Goal: Task Accomplishment & Management: Manage account settings

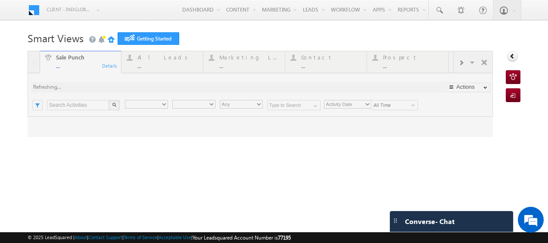
type input "Any Owner"
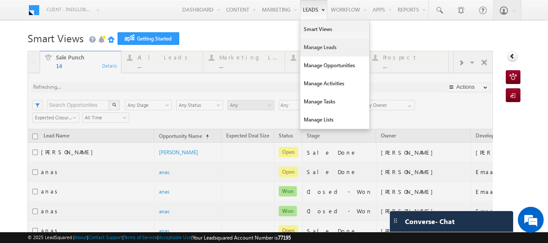
click at [304, 47] on link "Manage Leads" at bounding box center [334, 47] width 69 height 18
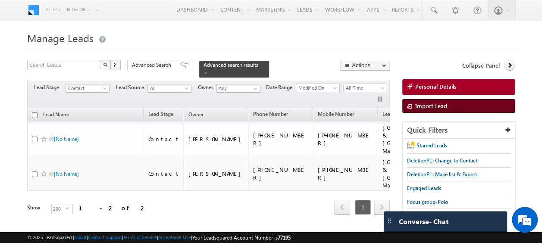
click at [433, 105] on span "Import Lead" at bounding box center [431, 105] width 32 height 7
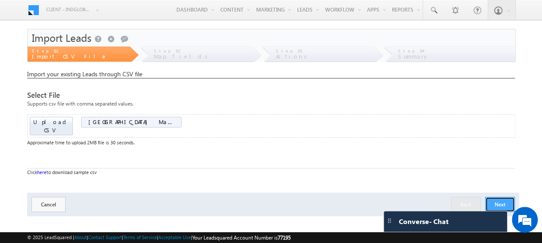
click at [508, 197] on button "Next" at bounding box center [500, 204] width 30 height 15
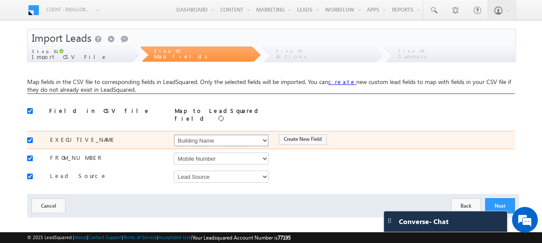
click at [216, 137] on select "Select Select Address 1 Address 2 Budget Building Name Buyer Persona Called Cam…" at bounding box center [221, 140] width 95 height 12
select select "Mobile"
click at [174, 134] on select "Select Select Address 1 Address 2 Budget Building Name Buyer Persona Called Cam…" at bounding box center [221, 140] width 95 height 12
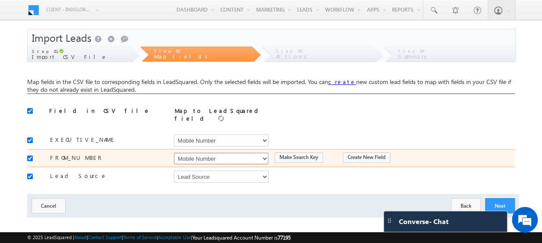
click at [218, 153] on select "Select Select Address 1 Address 2 Budget Building Name Buyer Persona Called Cam…" at bounding box center [221, 159] width 95 height 12
select select "Phone"
click at [174, 153] on select "Select Select Address 1 Address 2 Budget Building Name Buyer Persona Called Cam…" at bounding box center [221, 159] width 95 height 12
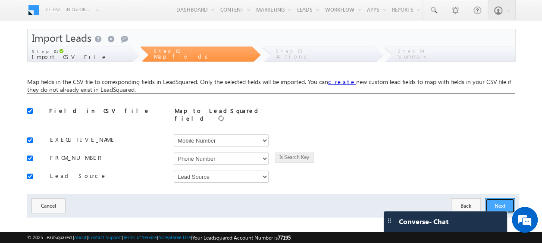
click at [502, 200] on button "Next" at bounding box center [500, 205] width 30 height 15
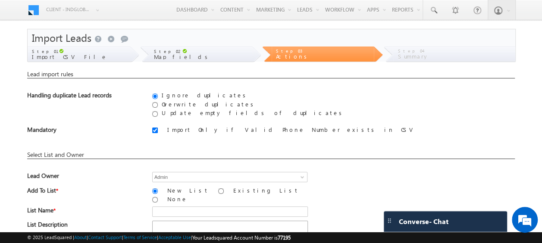
scroll to position [43, 0]
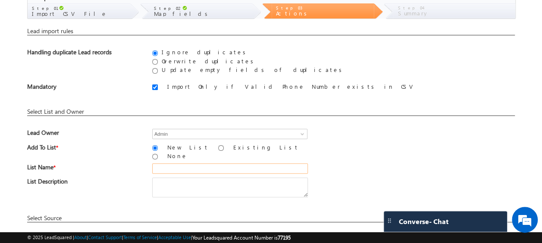
click at [169, 163] on input "text" at bounding box center [230, 168] width 156 height 10
click at [112, 139] on span "Lead Owner" at bounding box center [83, 135] width 112 height 12
click at [225, 133] on input "Admin" at bounding box center [229, 134] width 155 height 10
click at [301, 133] on span at bounding box center [302, 134] width 7 height 7
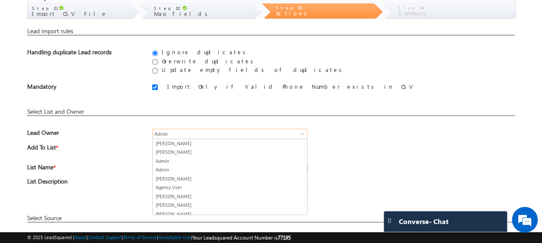
type input "c"
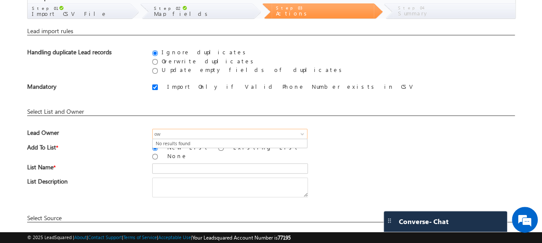
type input "o"
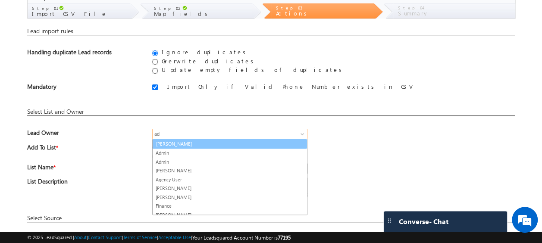
type input "Admin"
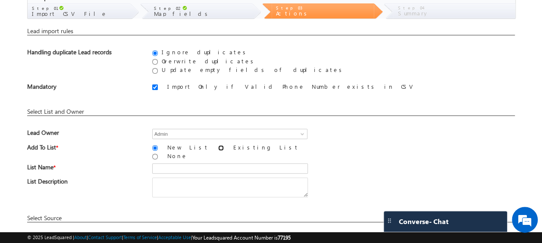
click at [218, 147] on input "Existing List" at bounding box center [221, 148] width 6 height 6
radio input "true"
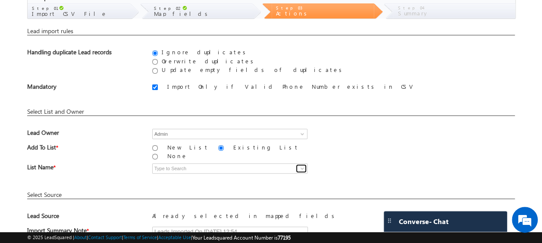
click at [301, 165] on span at bounding box center [302, 168] width 7 height 7
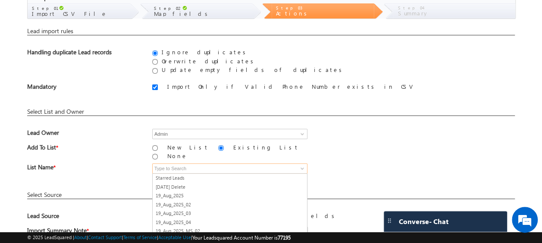
click at [156, 163] on input at bounding box center [229, 168] width 155 height 10
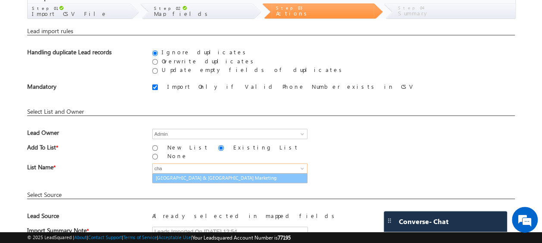
click at [165, 173] on link "Mumbai & Chandigarh Marketing" at bounding box center [229, 178] width 155 height 10
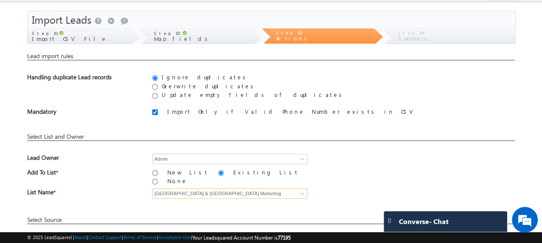
scroll to position [104, 0]
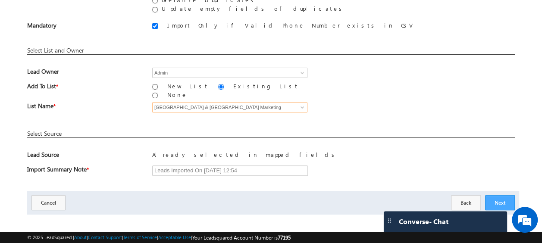
type input "Mumbai & Chandigarh Marketing"
click at [495, 195] on button "Next" at bounding box center [500, 202] width 30 height 15
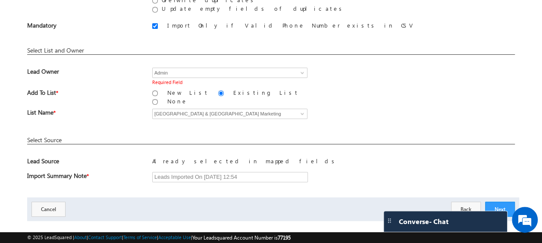
click at [125, 81] on div "Lead Owner Aakash Arora Adil Islam Admin Admin Afeef Mohammad Agency User AmanS…" at bounding box center [270, 78] width 487 height 21
click at [502, 206] on button "Next" at bounding box center [500, 209] width 30 height 15
click at [467, 206] on button "Back" at bounding box center [466, 209] width 30 height 15
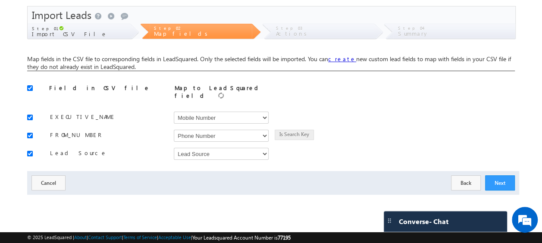
scroll to position [23, 0]
click at [500, 178] on button "Next" at bounding box center [500, 182] width 30 height 15
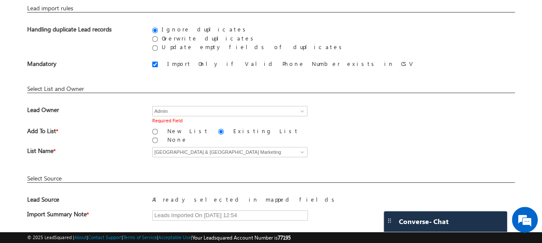
scroll to position [109, 0]
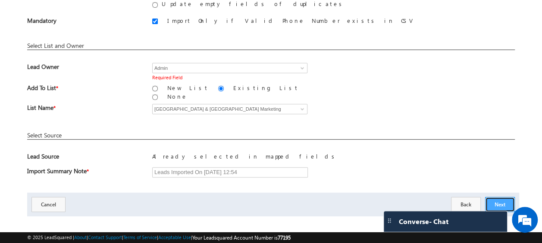
click at [499, 200] on button "Next" at bounding box center [500, 204] width 30 height 15
click at [115, 88] on span "Add To List *" at bounding box center [83, 90] width 112 height 12
click at [178, 69] on input "Admin" at bounding box center [229, 68] width 155 height 10
click at [301, 68] on span at bounding box center [302, 68] width 7 height 7
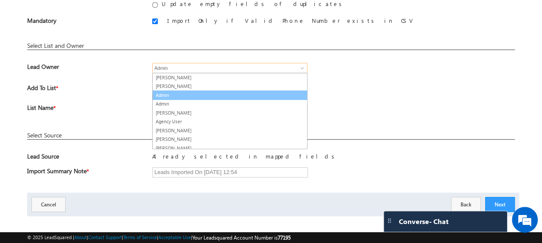
click at [168, 96] on link "Admin" at bounding box center [229, 95] width 155 height 10
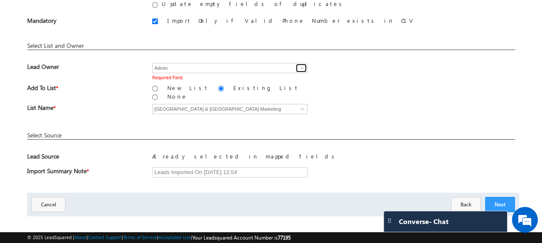
click at [302, 66] on span at bounding box center [302, 68] width 7 height 7
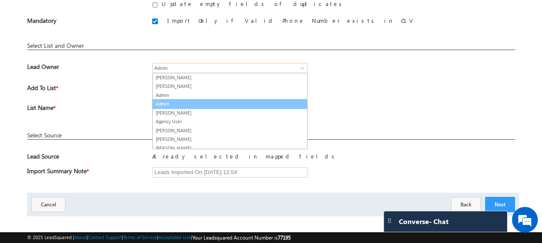
click at [177, 105] on link "Admin" at bounding box center [229, 104] width 155 height 10
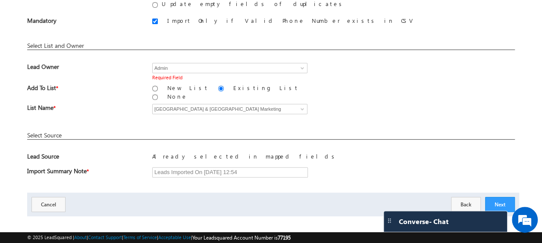
click at [360, 81] on div "Lead Owner Aakash Arora Adil Islam Admin Admin Afeef Mohammad Agency User AmanS…" at bounding box center [270, 73] width 487 height 21
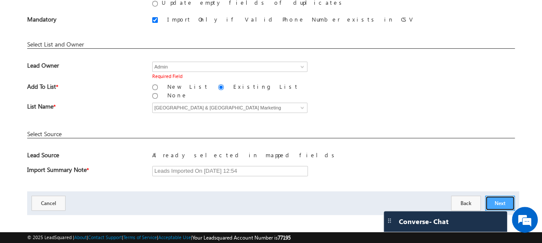
click at [487, 196] on button "Next" at bounding box center [500, 203] width 30 height 15
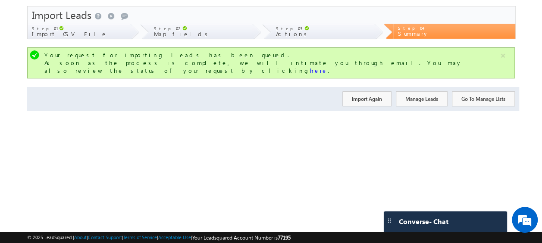
scroll to position [23, 0]
drag, startPoint x: 371, startPoint y: 61, endPoint x: 284, endPoint y: 82, distance: 89.1
click at [327, 67] on link "here" at bounding box center [319, 70] width 18 height 7
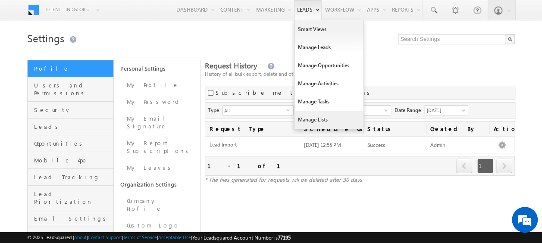
click at [318, 118] on link "Manage Lists" at bounding box center [328, 120] width 69 height 18
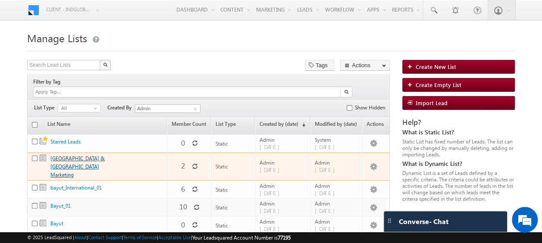
click at [75, 155] on link "[GEOGRAPHIC_DATA] & [GEOGRAPHIC_DATA] Marketing" at bounding box center [77, 166] width 54 height 23
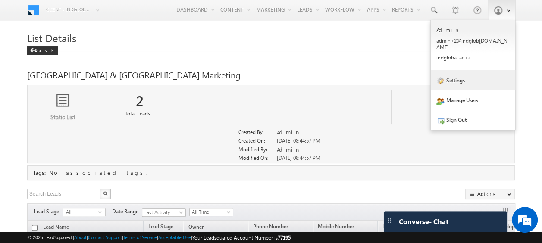
click at [461, 78] on link "Settings" at bounding box center [472, 80] width 84 height 20
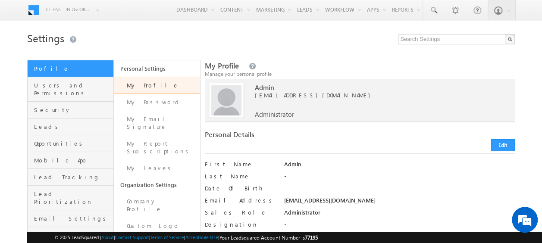
scroll to position [43, 0]
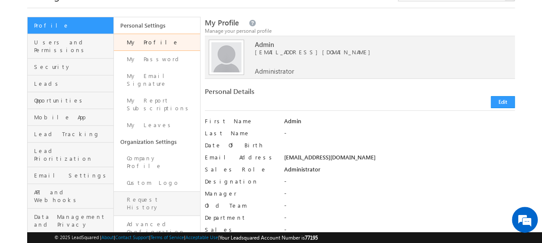
click at [151, 191] on link "Request History" at bounding box center [157, 203] width 86 height 25
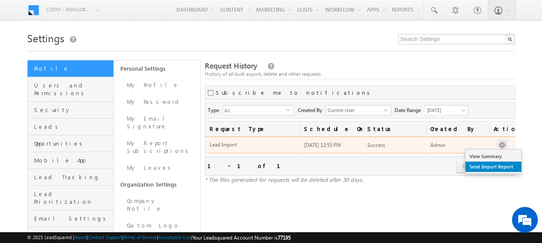
click at [493, 163] on link "Send Import Report" at bounding box center [493, 167] width 56 height 10
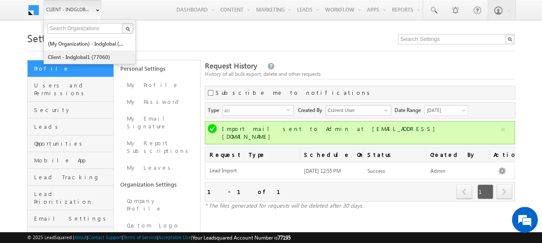
click at [80, 53] on link "Client - indglobal1 (77060)" at bounding box center [86, 56] width 79 height 13
